Goal: Task Accomplishment & Management: Manage account settings

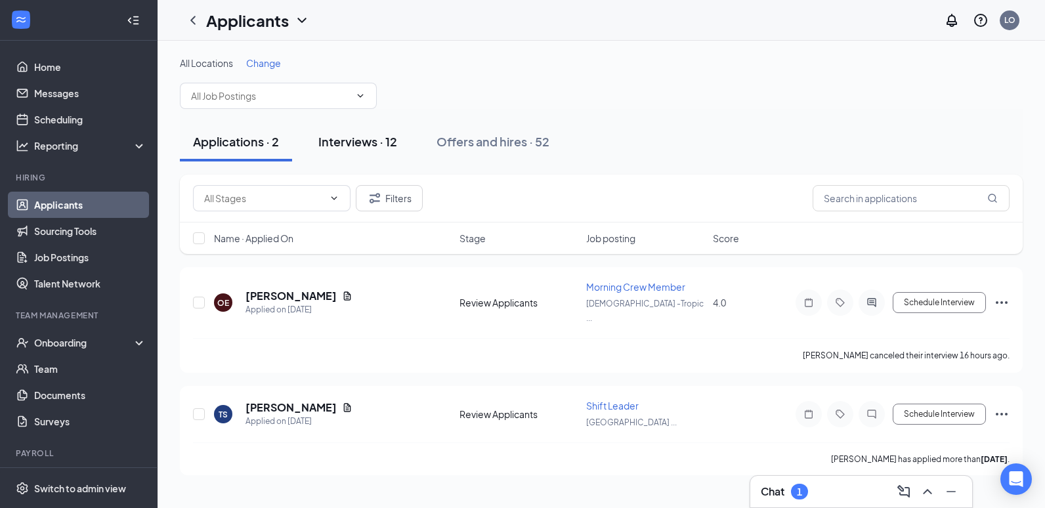
click at [345, 154] on button "Interviews · 12" at bounding box center [357, 141] width 105 height 39
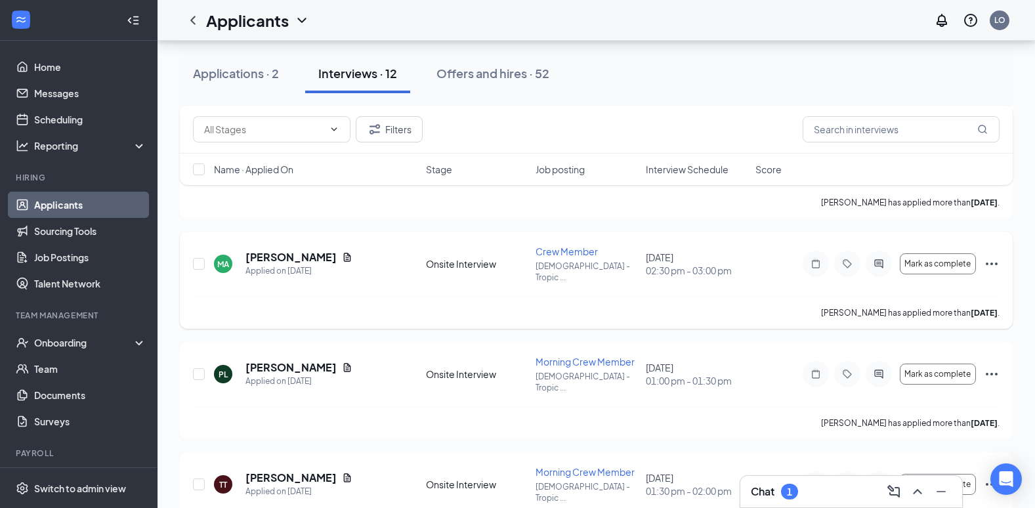
scroll to position [853, 0]
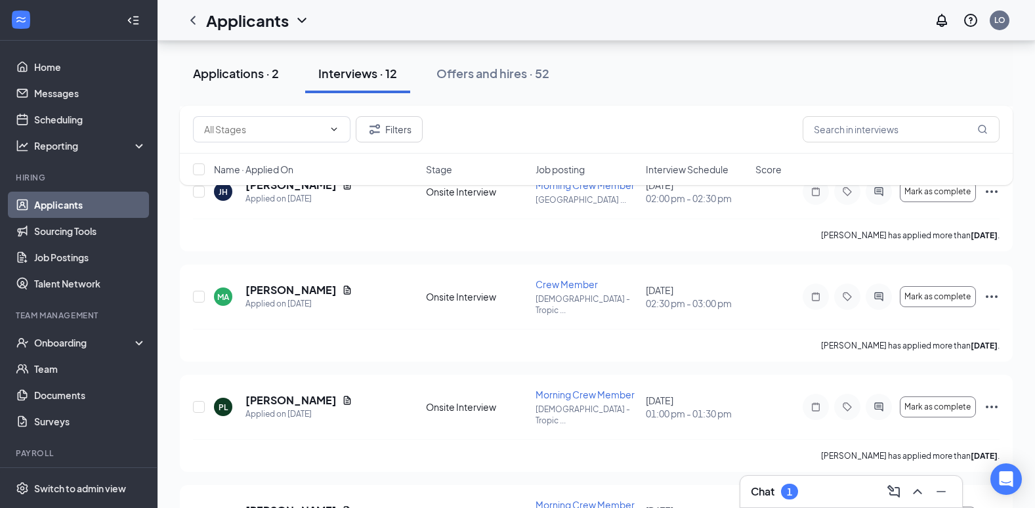
click at [251, 78] on div "Applications · 2" at bounding box center [236, 73] width 86 height 16
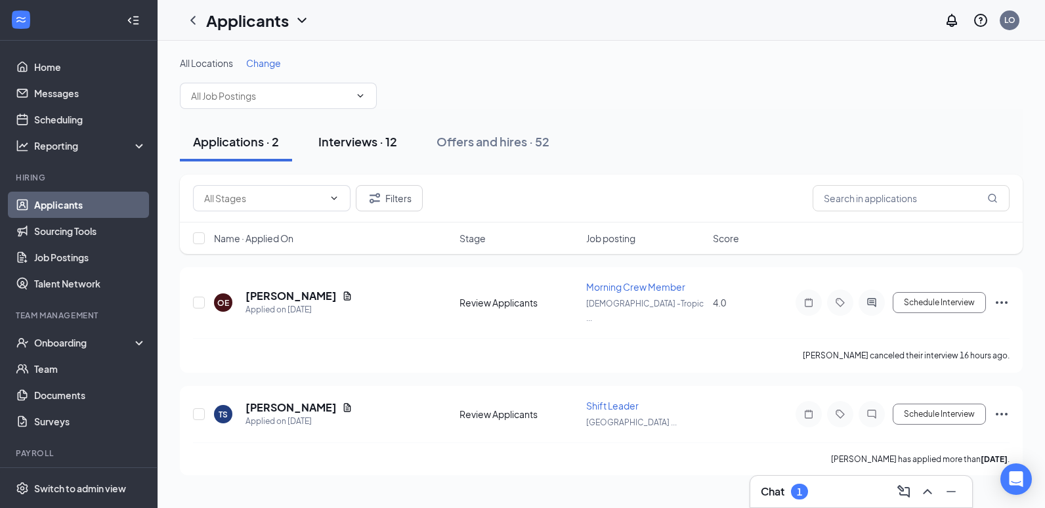
click at [392, 146] on div "Interviews · 12" at bounding box center [357, 141] width 79 height 16
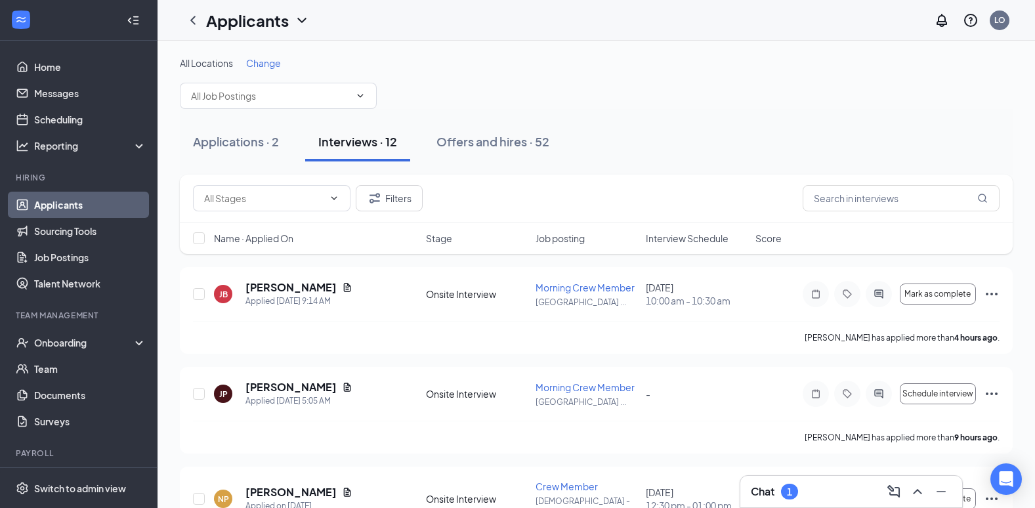
click at [691, 234] on span "Interview Schedule" at bounding box center [687, 238] width 83 height 13
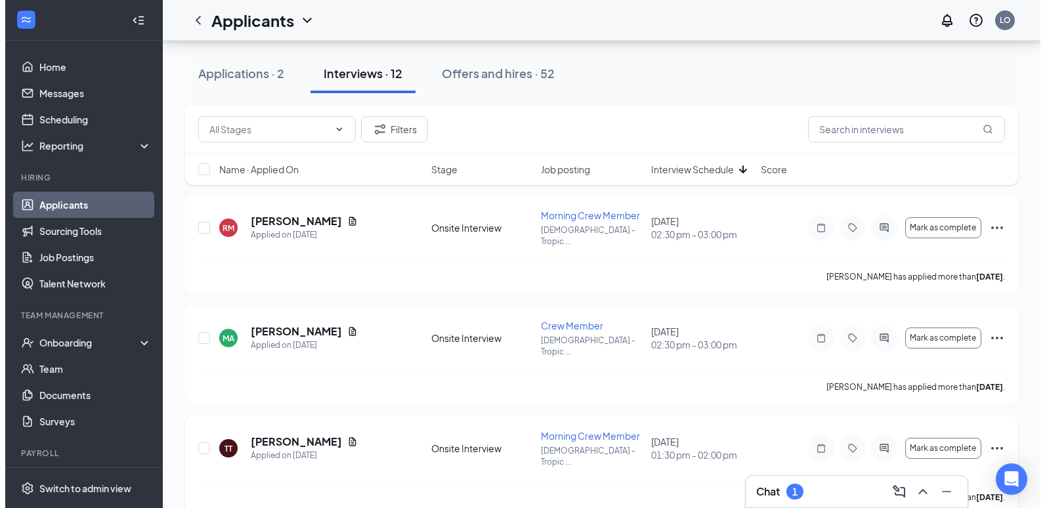
scroll to position [853, 0]
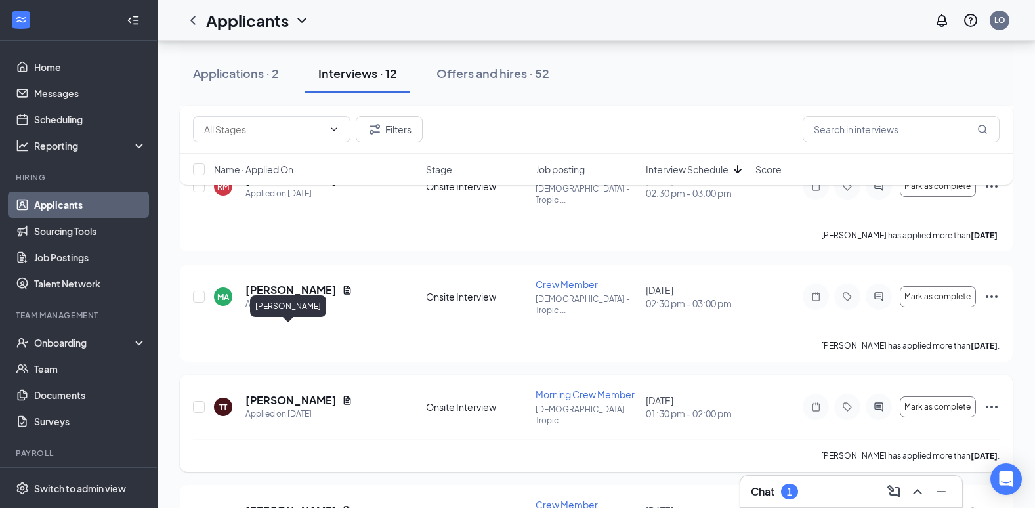
click at [304, 393] on h5 "[PERSON_NAME]" at bounding box center [290, 400] width 91 height 14
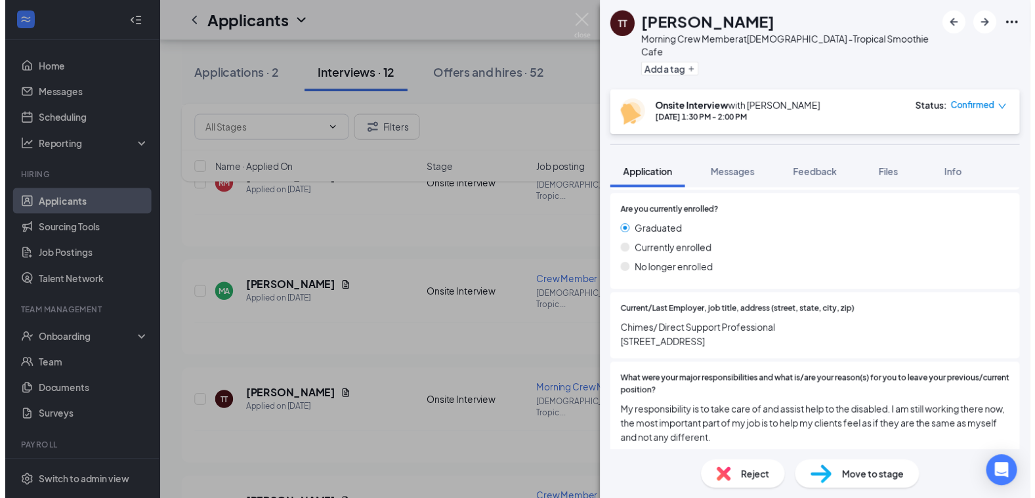
scroll to position [853, 0]
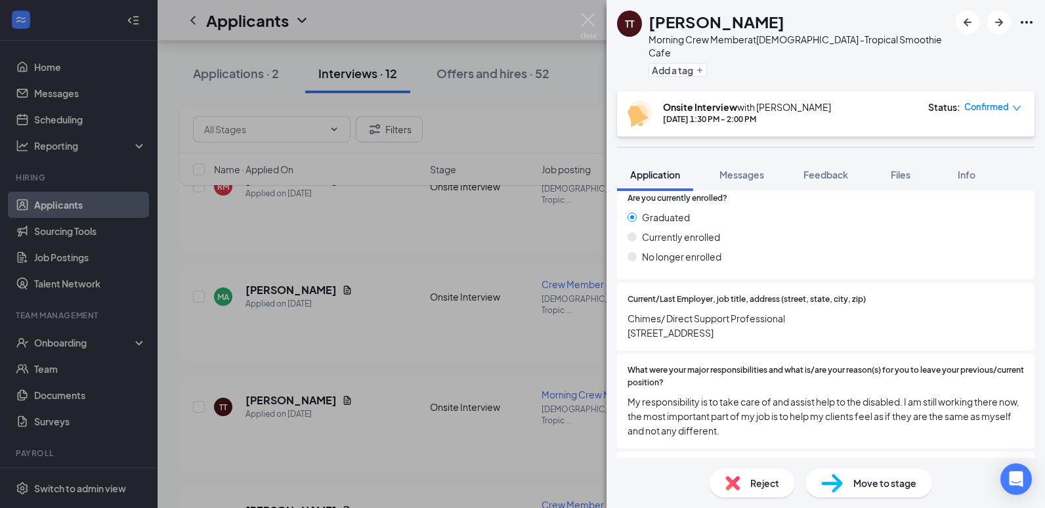
click at [481, 267] on div "TT [PERSON_NAME] Morning Crew Member at Christiana -Tropical Smoothie Cafe Add …" at bounding box center [522, 254] width 1045 height 508
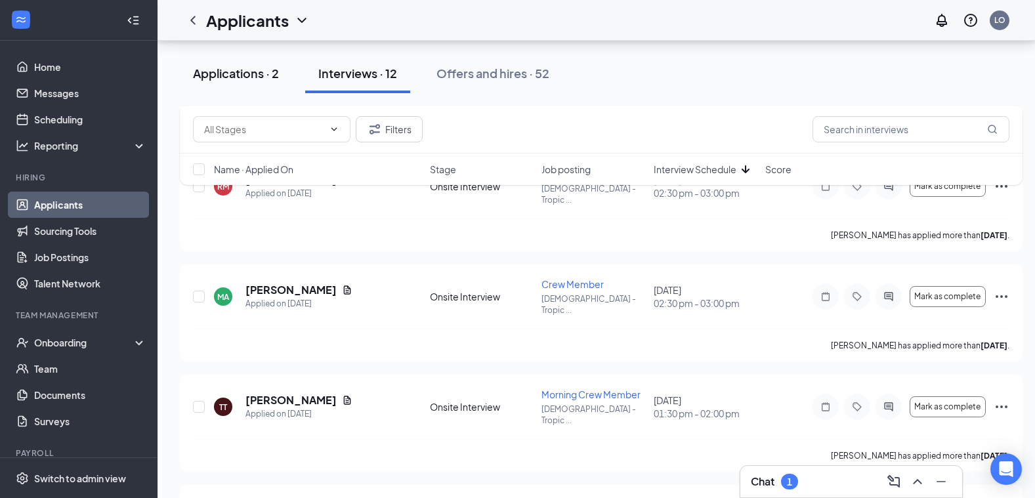
click at [284, 76] on button "Applications · 2" at bounding box center [236, 73] width 112 height 39
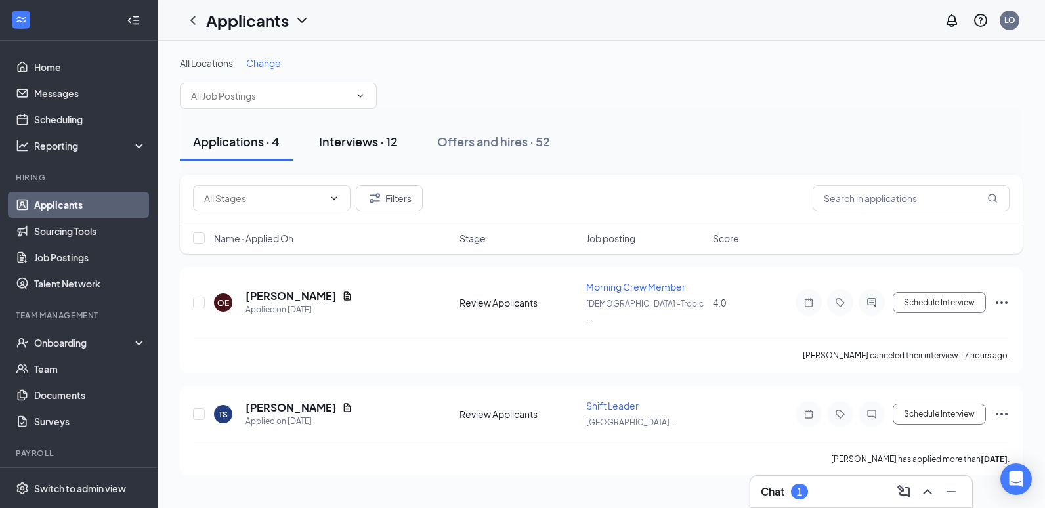
click at [362, 140] on div "Interviews · 12" at bounding box center [358, 141] width 79 height 16
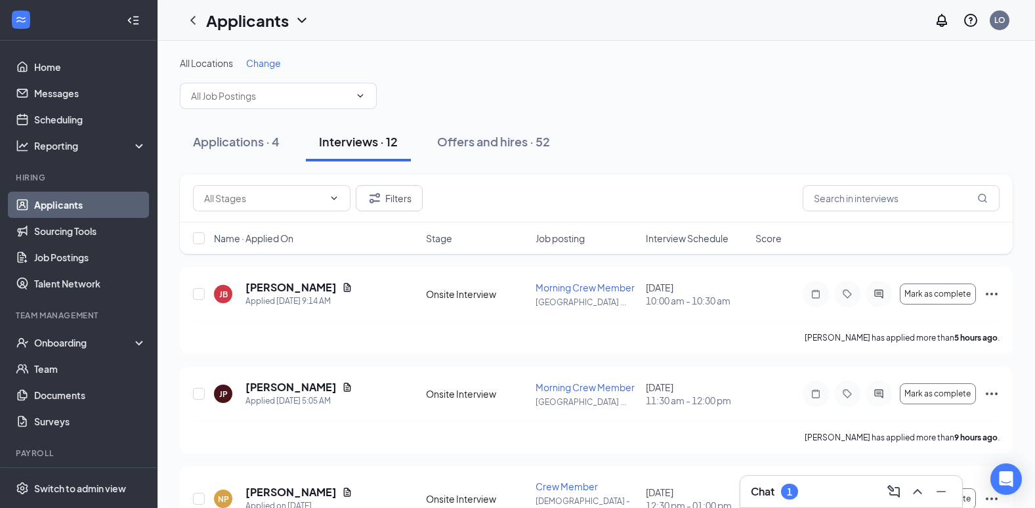
click at [667, 239] on span "Interview Schedule" at bounding box center [687, 238] width 83 height 13
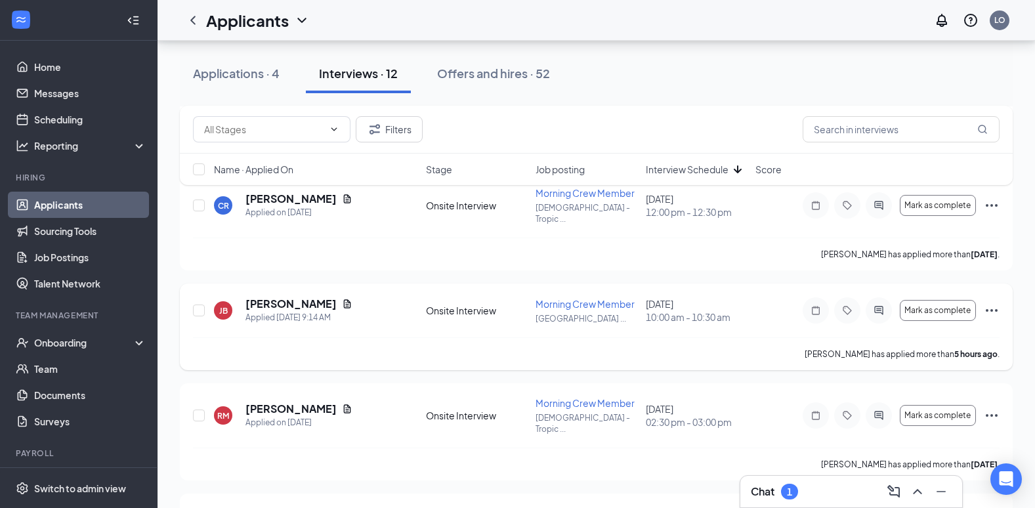
scroll to position [656, 0]
